Goal: Navigation & Orientation: Find specific page/section

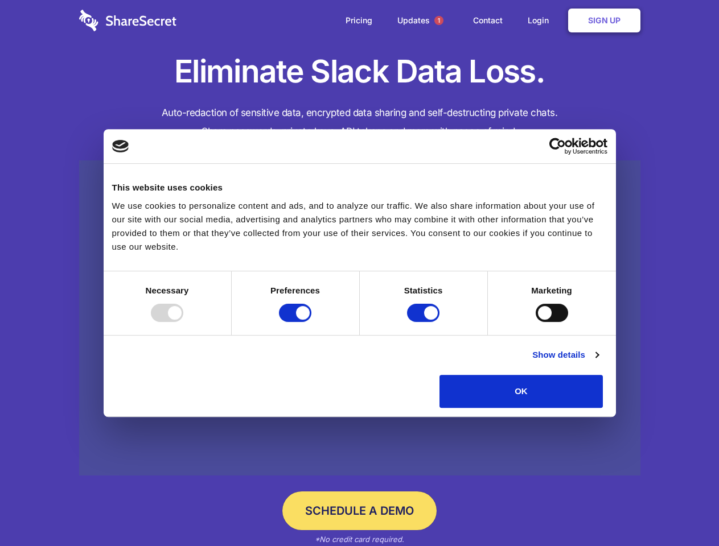
click at [183, 322] on div at bounding box center [167, 313] width 32 height 18
click at [311, 322] on input "Preferences" at bounding box center [295, 313] width 32 height 18
checkbox input "false"
click at [425, 322] on input "Statistics" at bounding box center [423, 313] width 32 height 18
checkbox input "false"
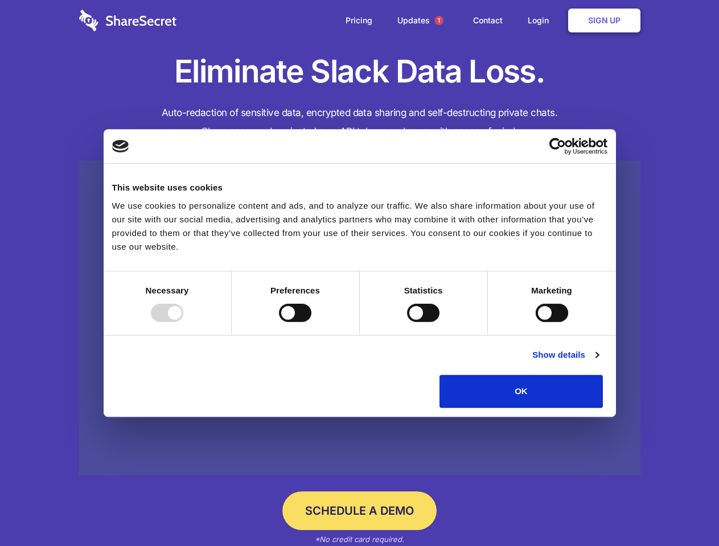
click at [536, 322] on input "Marketing" at bounding box center [552, 313] width 32 height 18
checkbox input "true"
click at [598, 362] on link "Show details" at bounding box center [565, 355] width 66 height 14
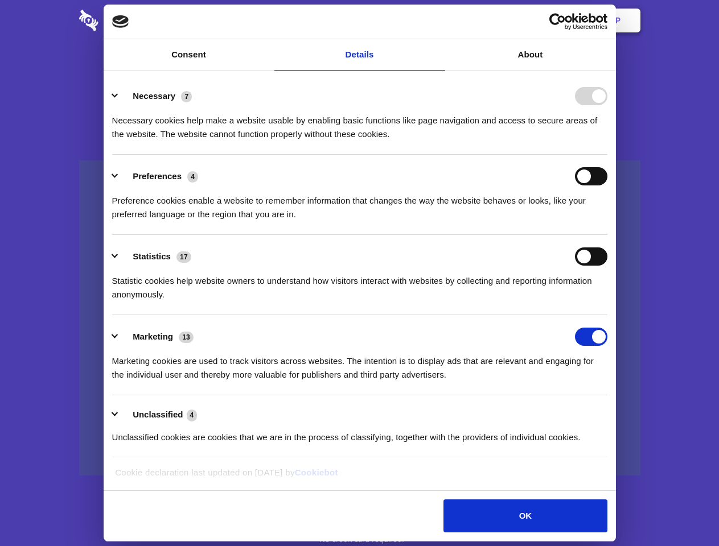
click at [607, 155] on li "Necessary 7 Necessary cookies help make a website usable by enabling basic func…" at bounding box center [359, 115] width 495 height 80
click at [438, 20] on span "1" at bounding box center [438, 20] width 9 height 9
